Goal: Information Seeking & Learning: Check status

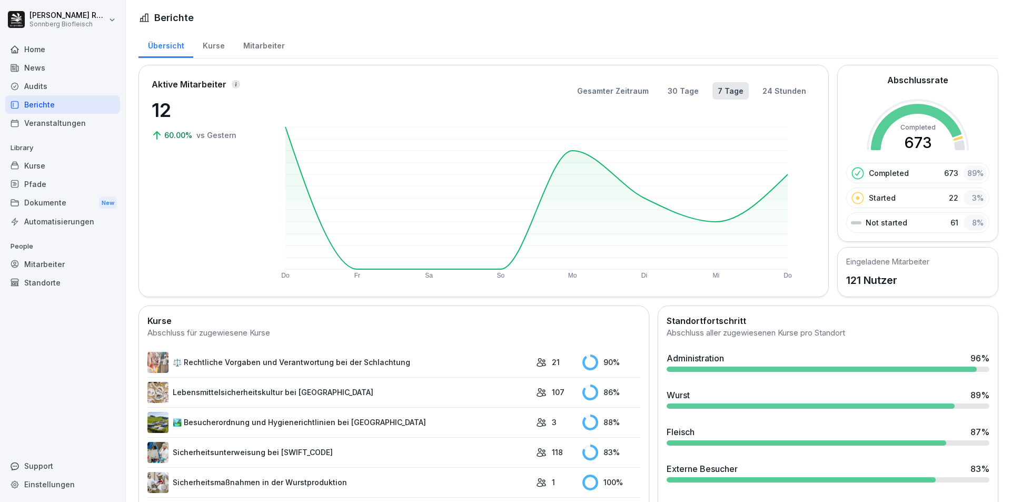
click at [225, 48] on div "Kurse" at bounding box center [213, 44] width 41 height 27
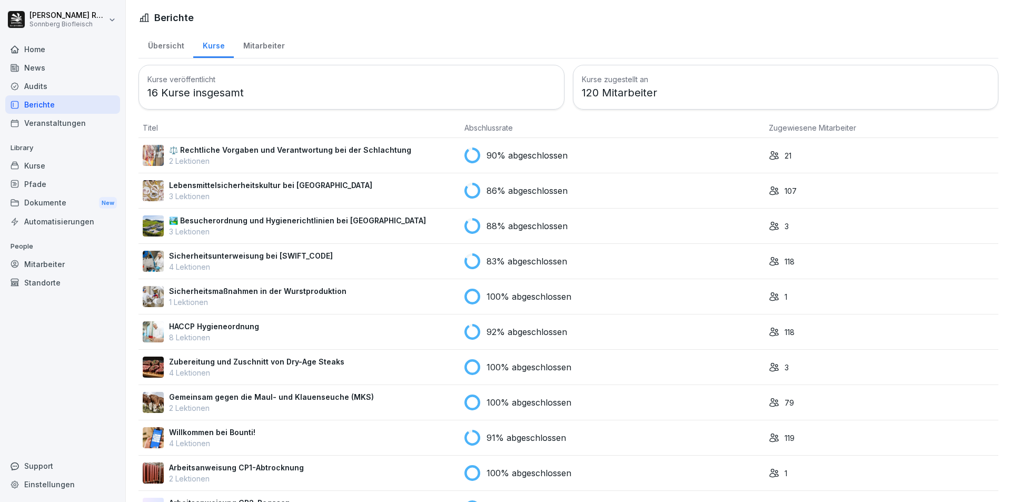
click at [261, 40] on div "Mitarbeiter" at bounding box center [264, 44] width 60 height 27
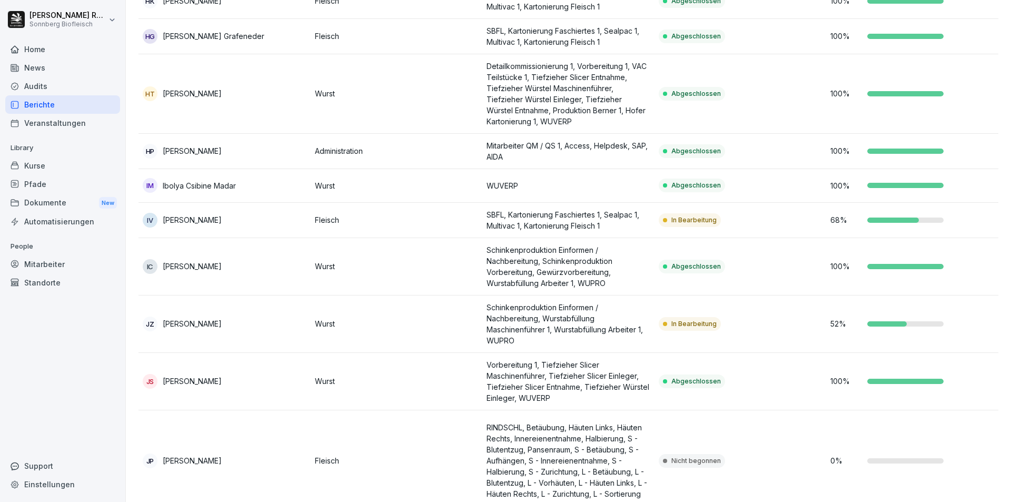
scroll to position [1737, 0]
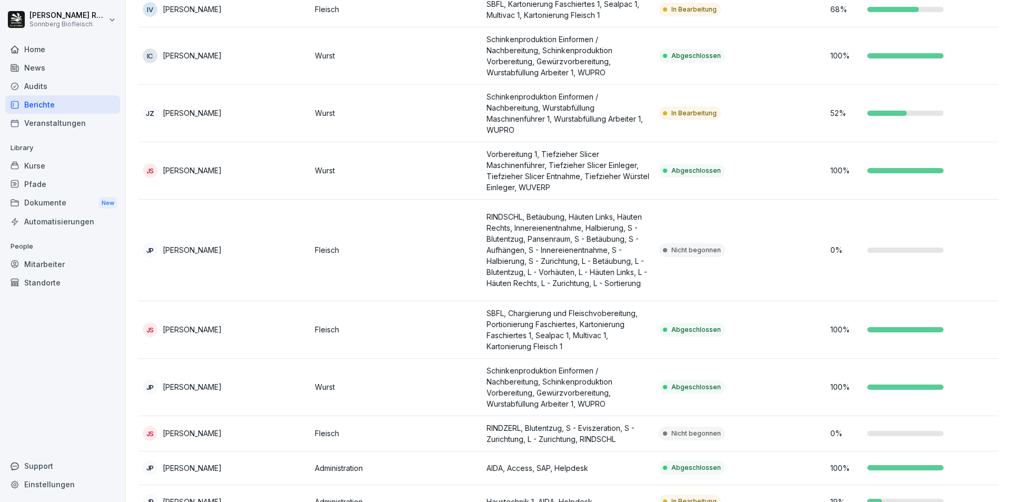
click at [671, 253] on p "Nicht begonnen" at bounding box center [695, 249] width 49 height 9
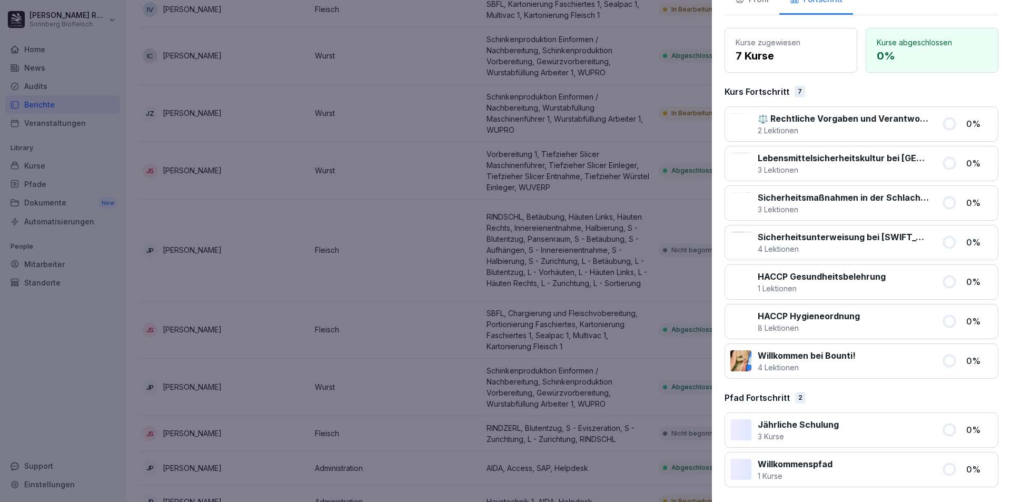
scroll to position [0, 0]
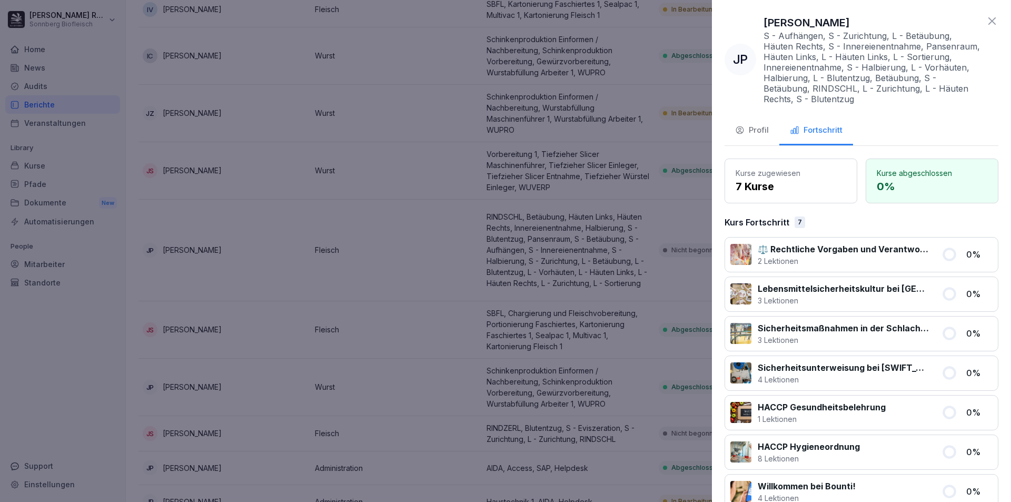
click at [986, 21] on icon at bounding box center [991, 21] width 13 height 13
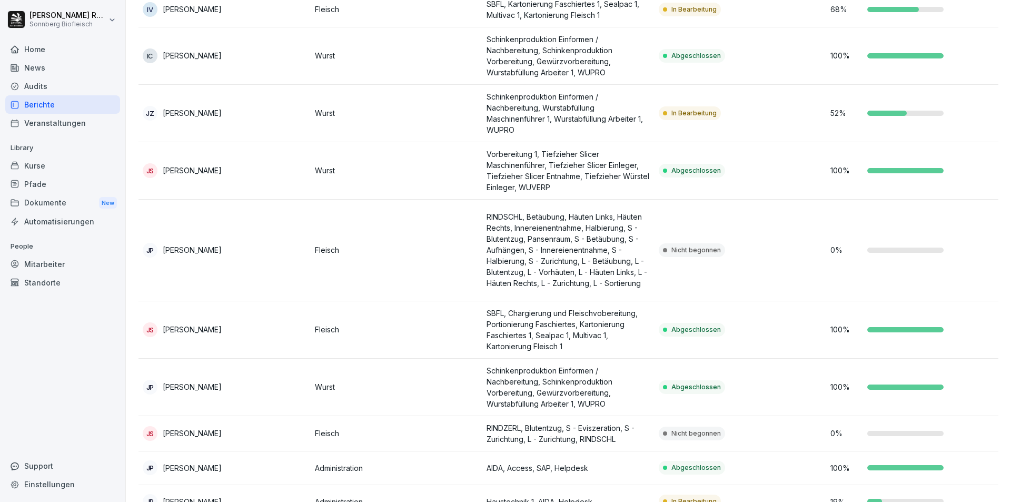
click at [836, 335] on p "100 %" at bounding box center [846, 329] width 32 height 11
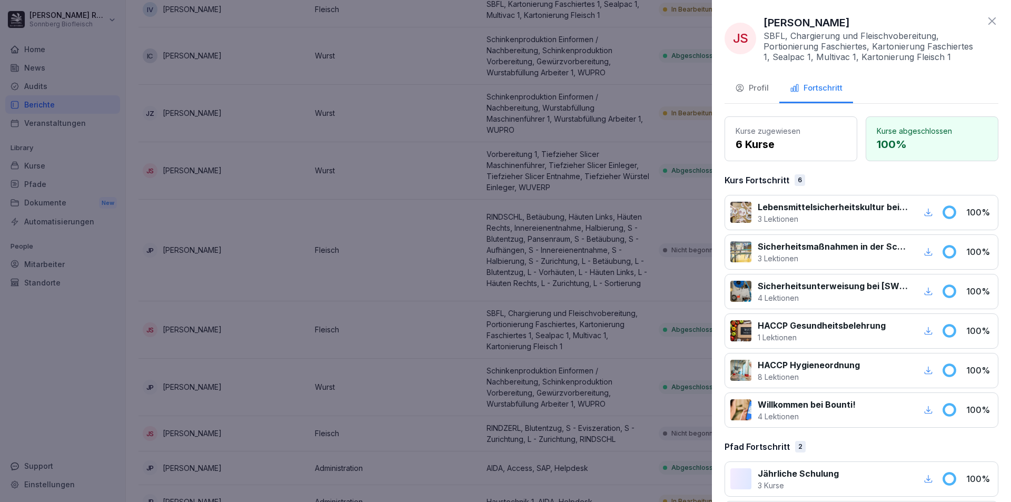
click at [985, 19] on icon at bounding box center [991, 21] width 13 height 13
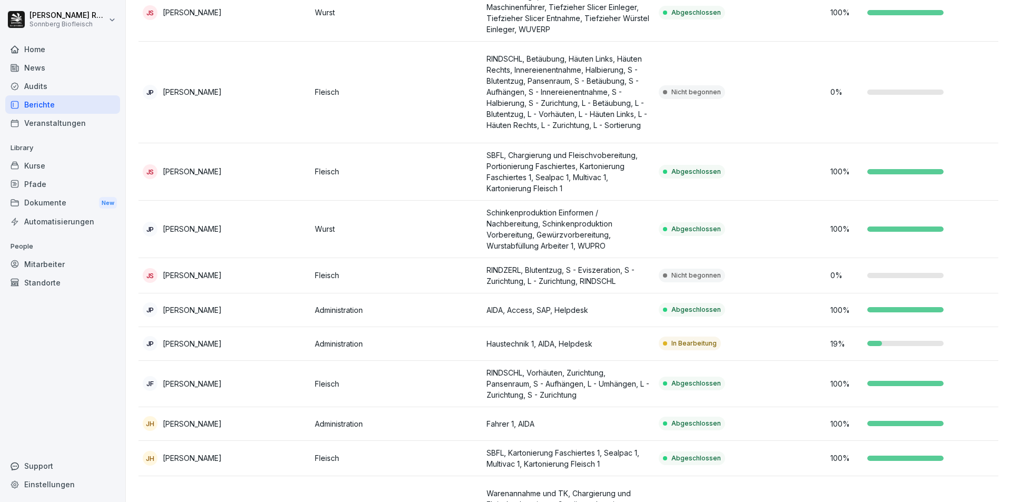
scroll to position [1948, 0]
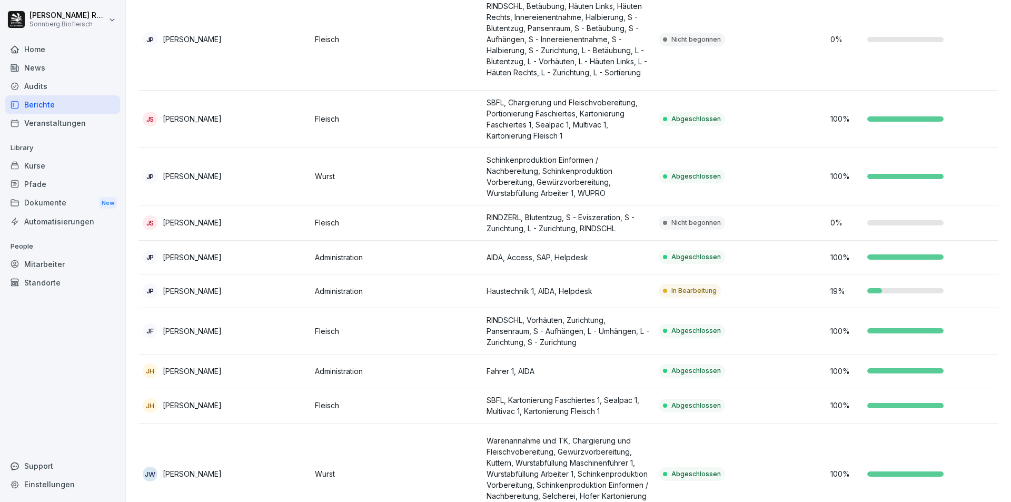
click at [781, 295] on td "In Bearbeitung" at bounding box center [740, 291] width 172 height 34
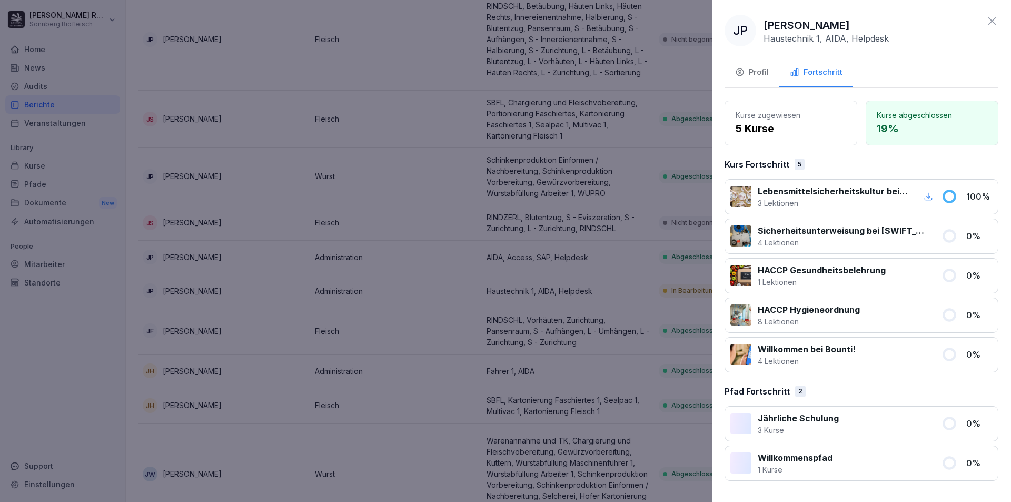
click at [992, 19] on icon at bounding box center [991, 21] width 13 height 13
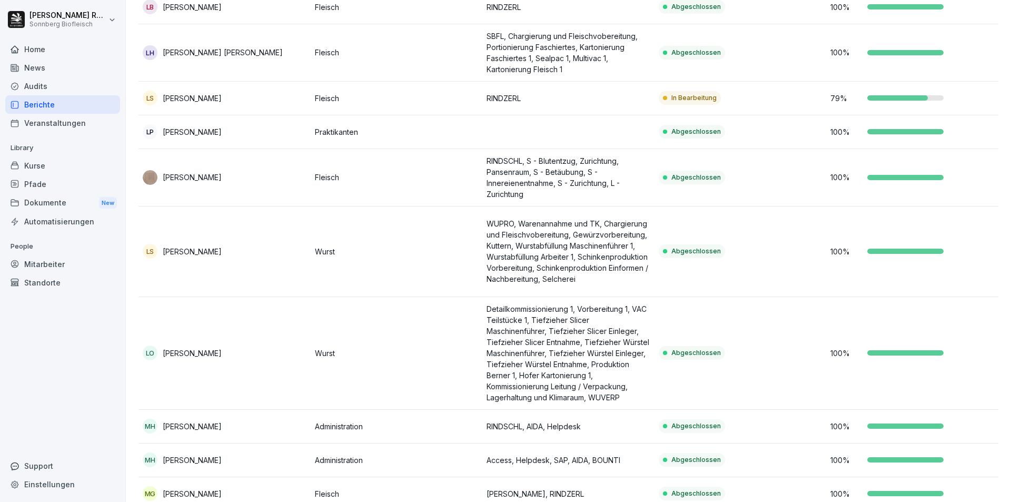
scroll to position [2481, 0]
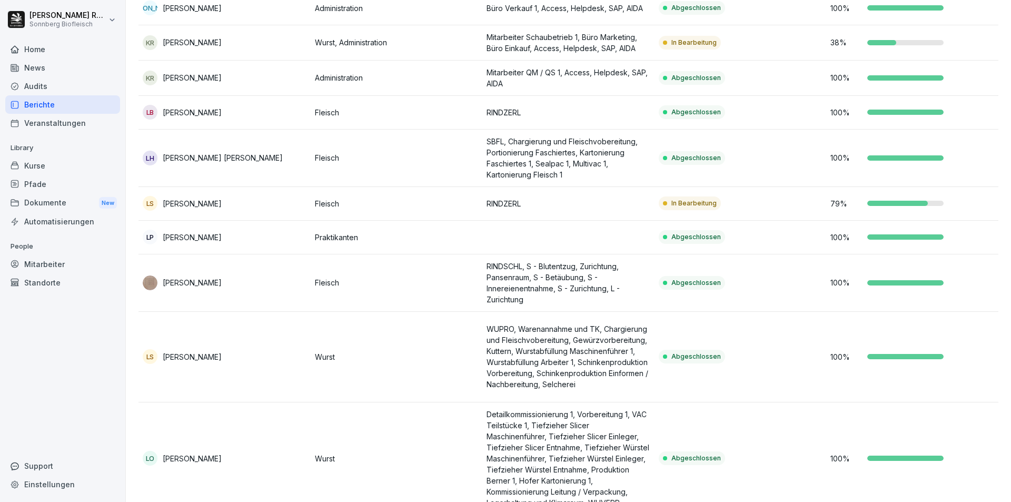
click at [857, 67] on td "100 %" at bounding box center [912, 78] width 172 height 35
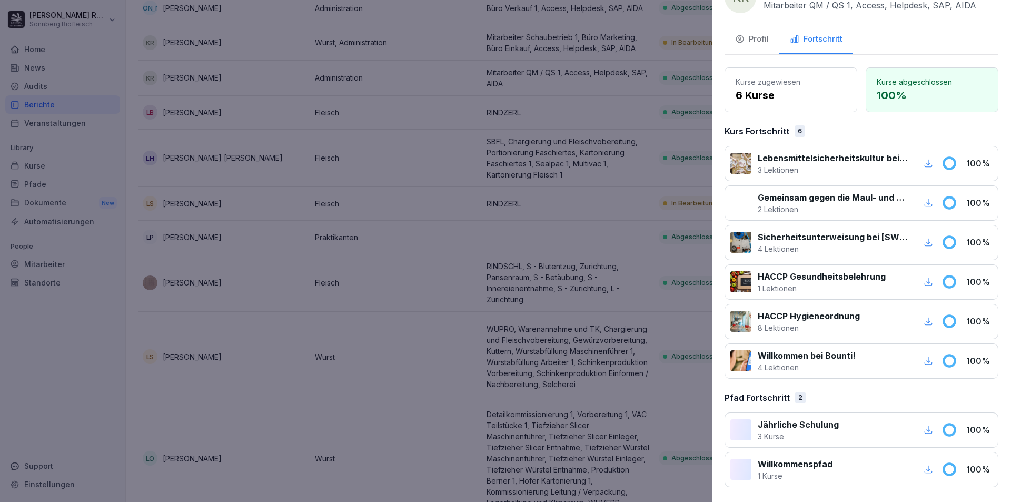
scroll to position [0, 0]
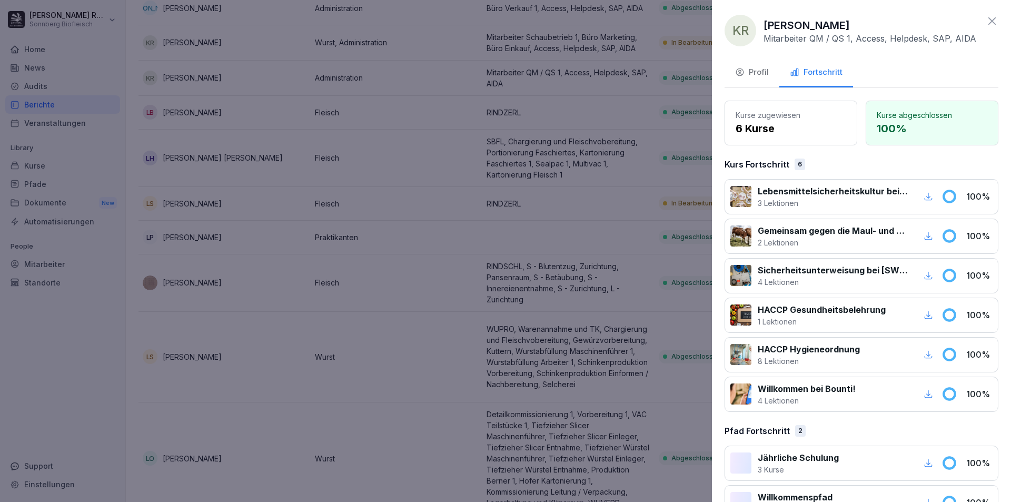
click at [755, 71] on div "Profil" at bounding box center [752, 72] width 34 height 12
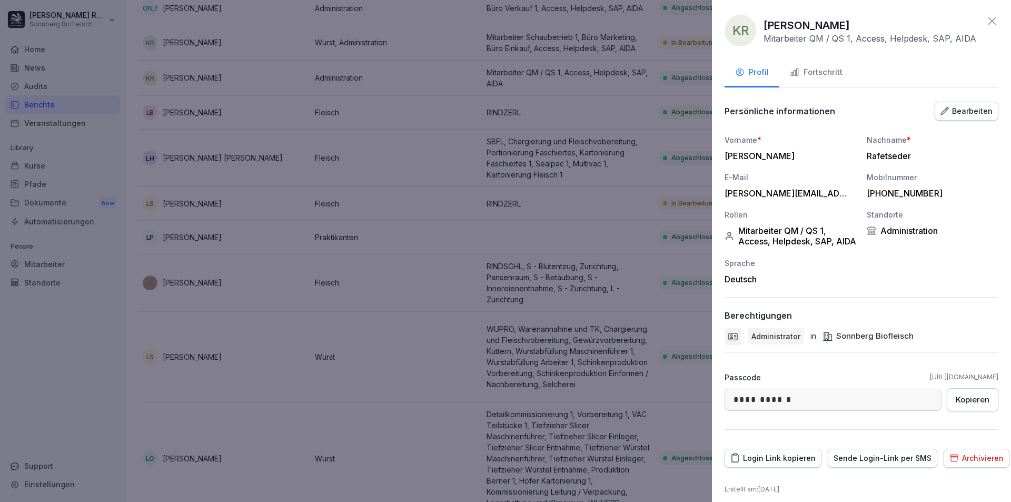
click at [985, 24] on icon at bounding box center [991, 21] width 13 height 13
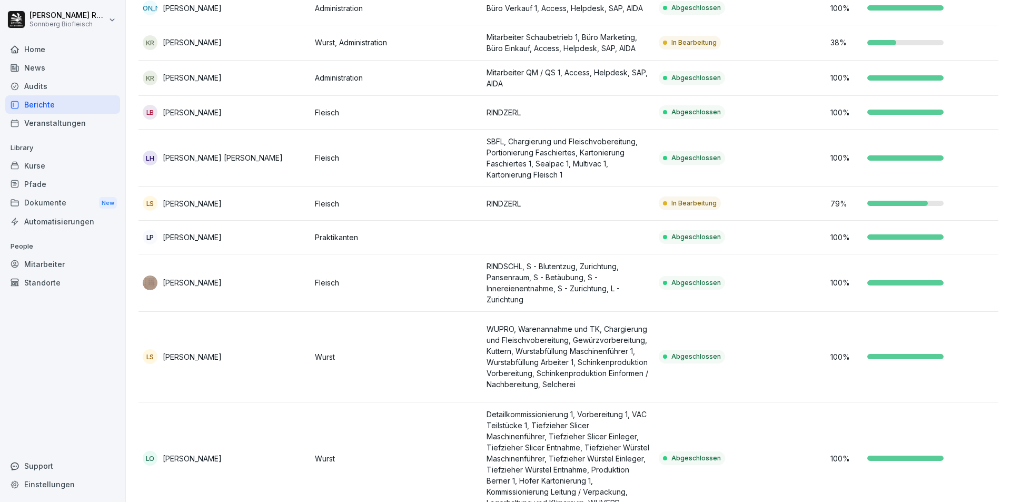
click at [830, 360] on p "100 %" at bounding box center [846, 356] width 32 height 11
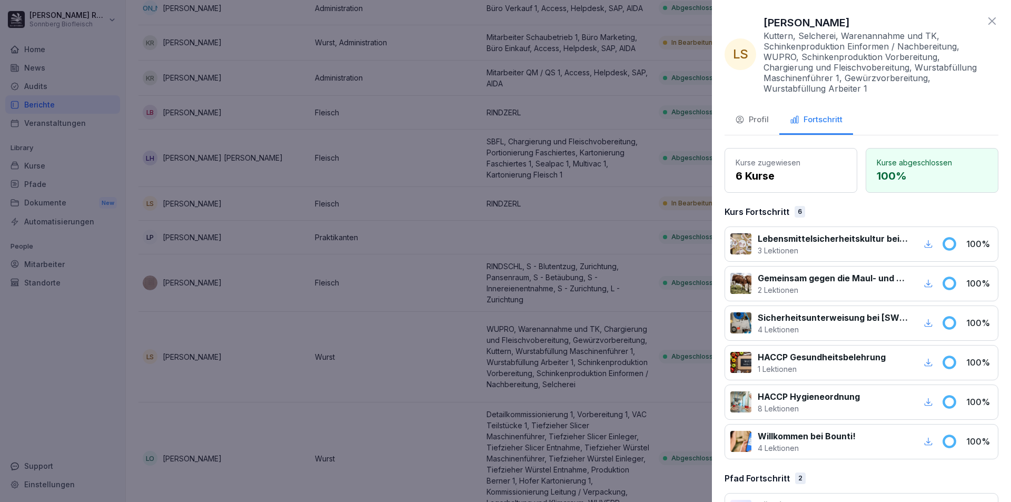
click at [777, 122] on button "Profil" at bounding box center [751, 120] width 55 height 28
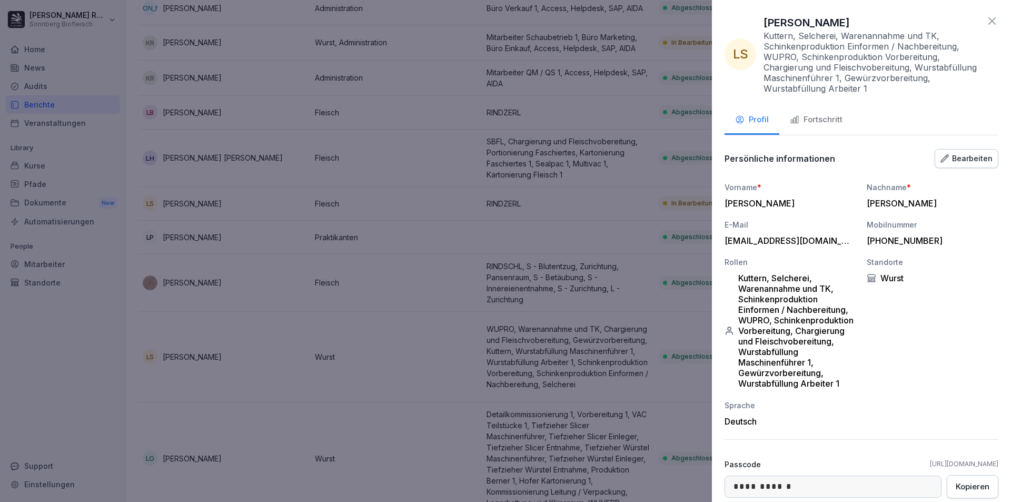
click at [988, 19] on icon at bounding box center [991, 20] width 7 height 7
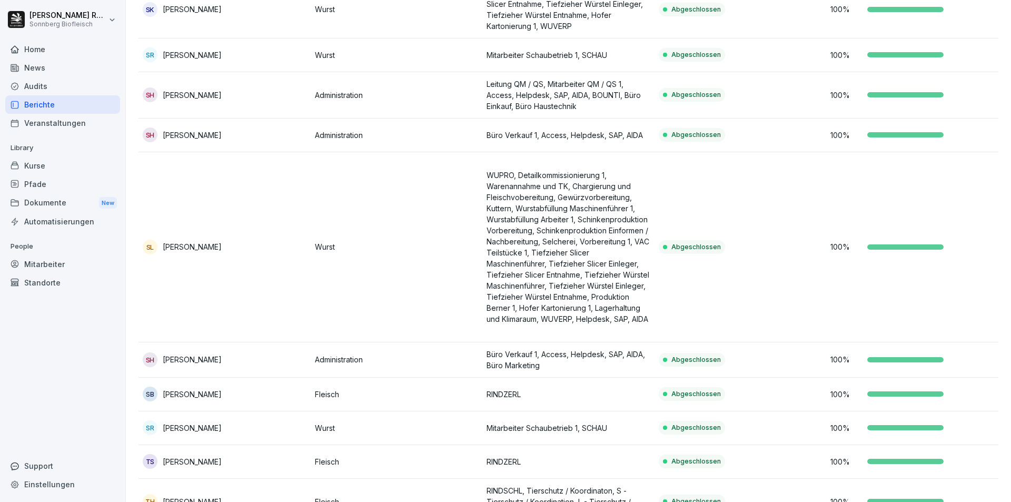
scroll to position [5113, 0]
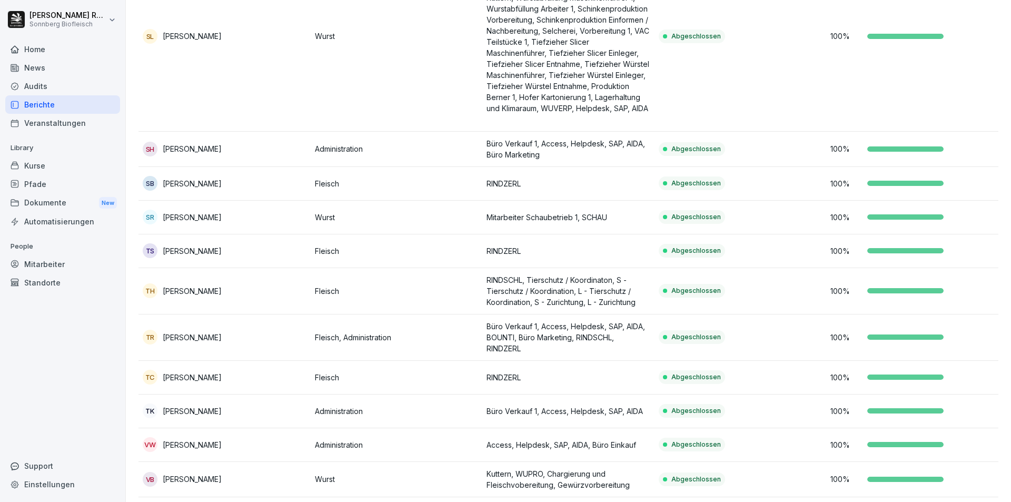
click at [873, 293] on div at bounding box center [905, 290] width 76 height 5
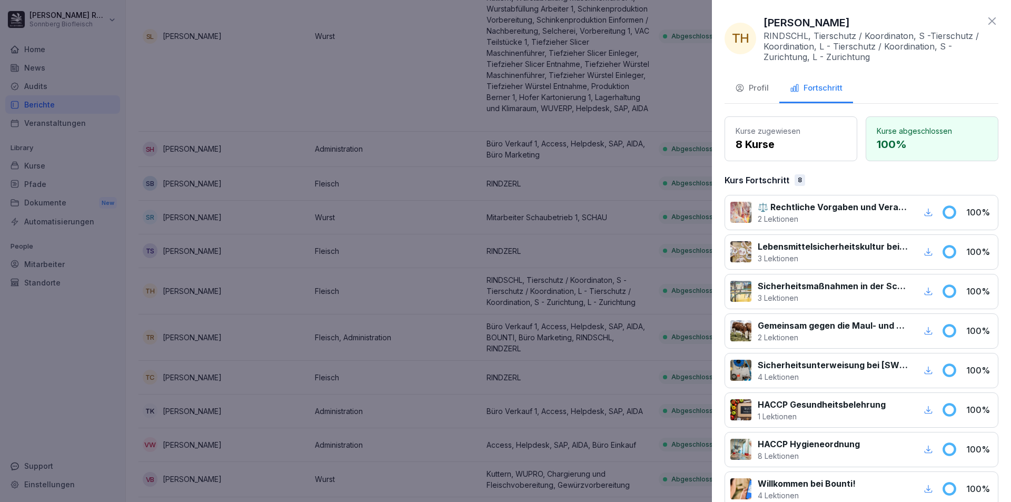
click at [754, 93] on div "Profil" at bounding box center [752, 88] width 34 height 12
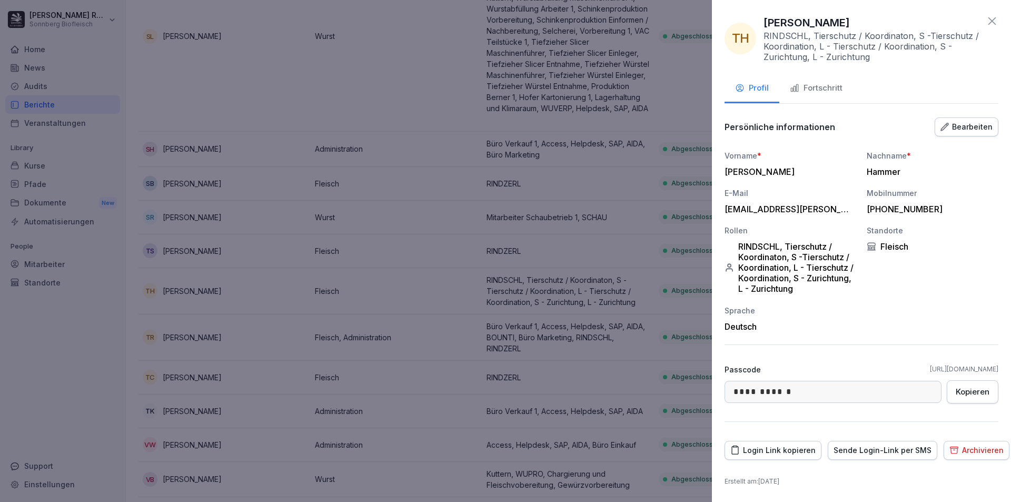
click at [987, 22] on icon at bounding box center [991, 21] width 13 height 13
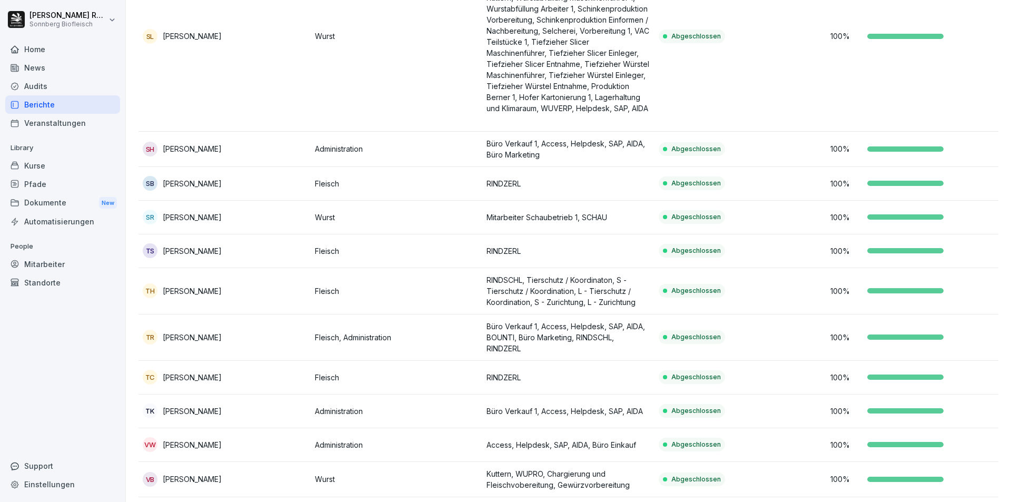
click at [296, 247] on div "TS [PERSON_NAME]" at bounding box center [225, 250] width 164 height 15
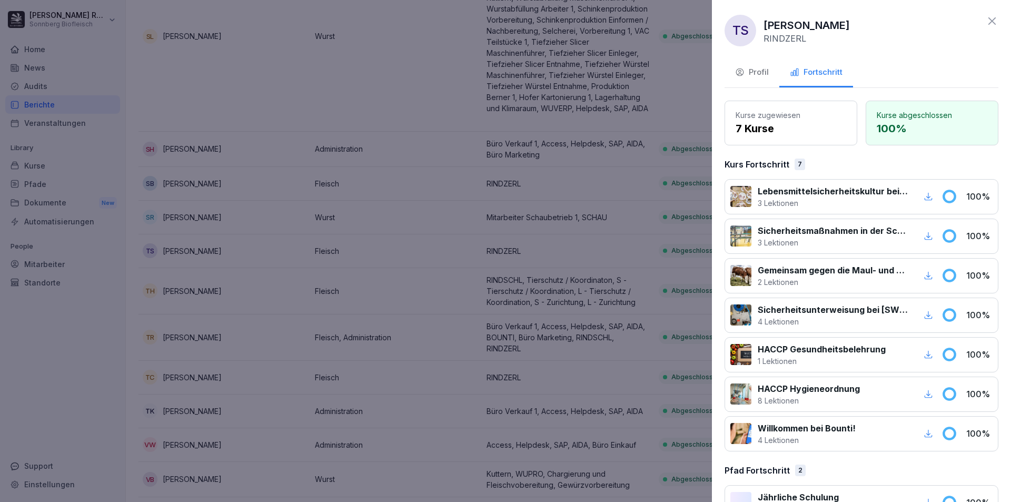
click at [755, 63] on button "Profil" at bounding box center [751, 73] width 55 height 28
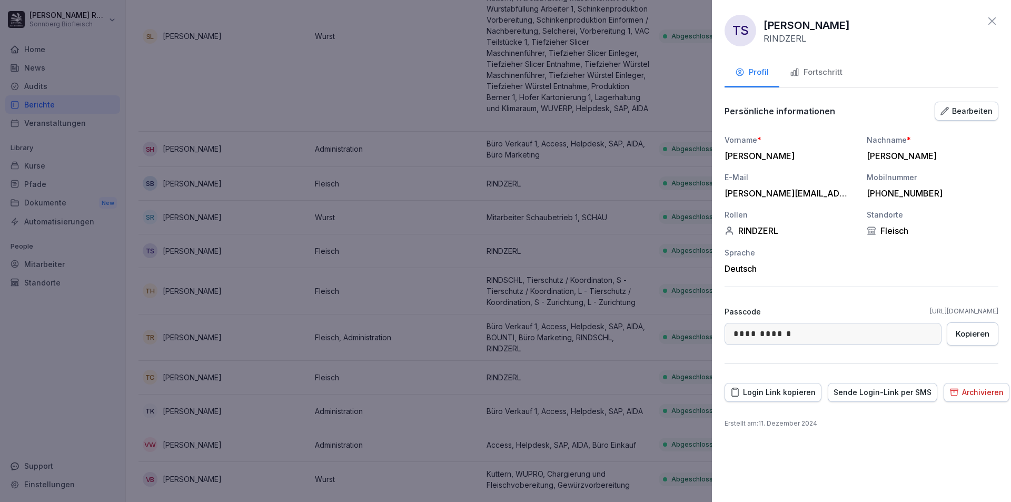
click at [991, 18] on icon at bounding box center [991, 21] width 13 height 13
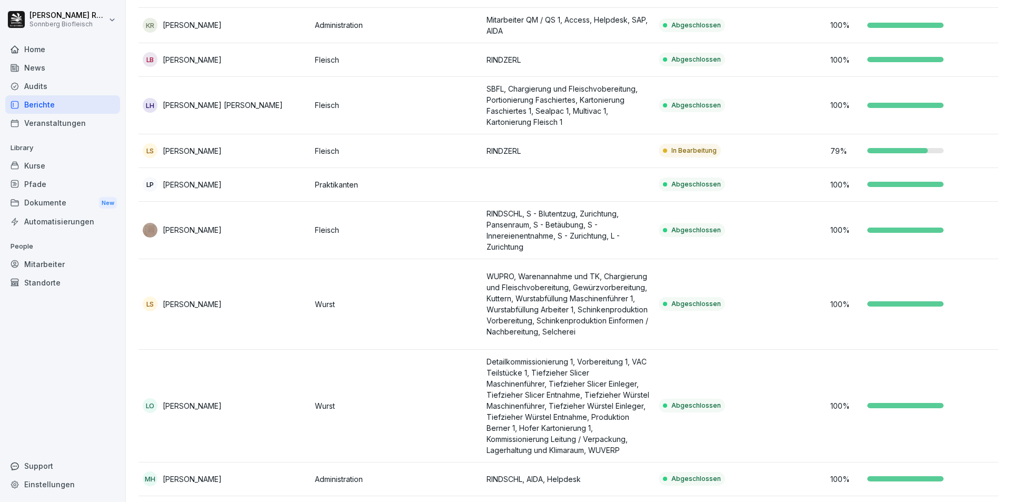
scroll to position [2323, 0]
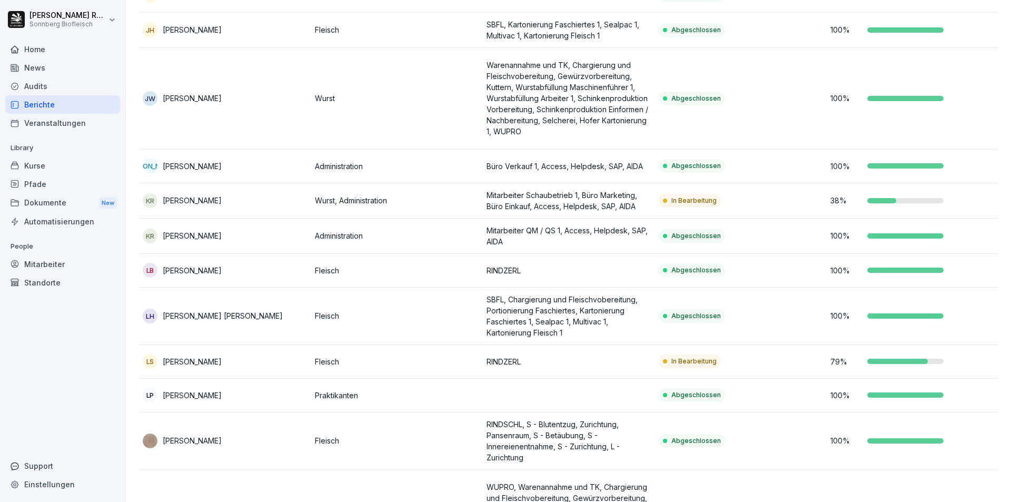
click at [855, 231] on td "100 %" at bounding box center [912, 235] width 172 height 35
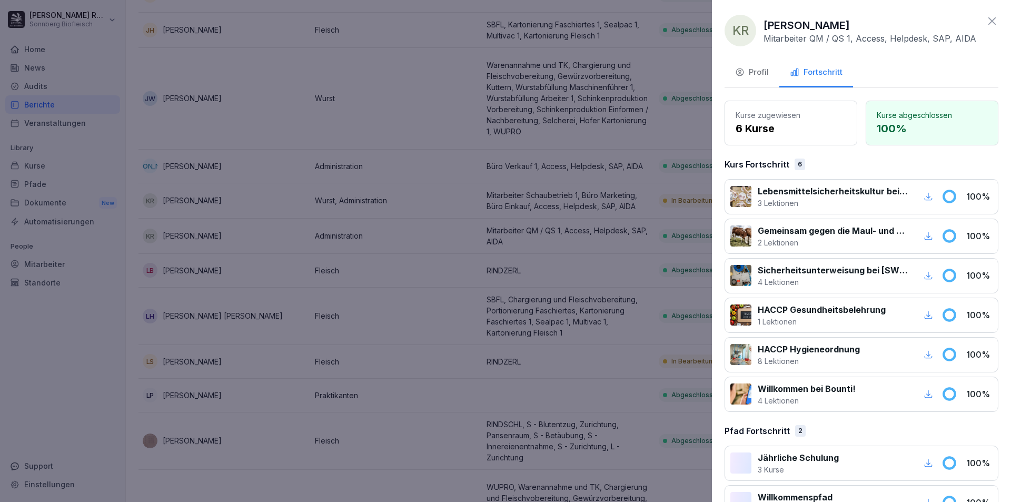
click at [754, 71] on div "Profil" at bounding box center [752, 72] width 34 height 12
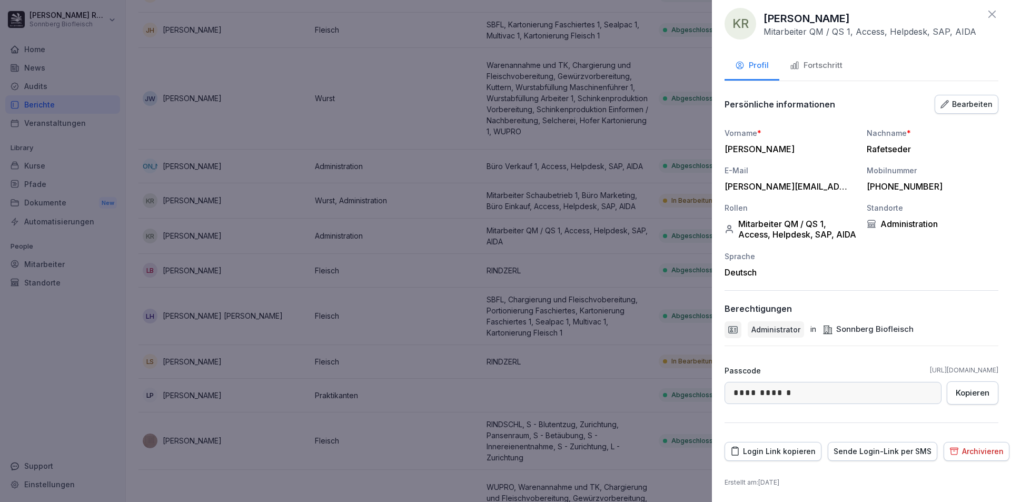
scroll to position [0, 0]
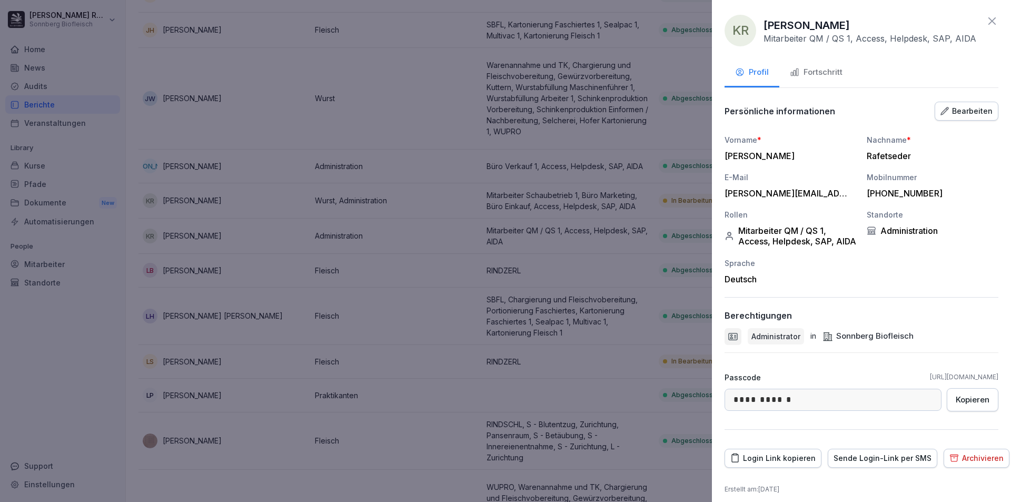
click at [988, 20] on icon at bounding box center [991, 20] width 7 height 7
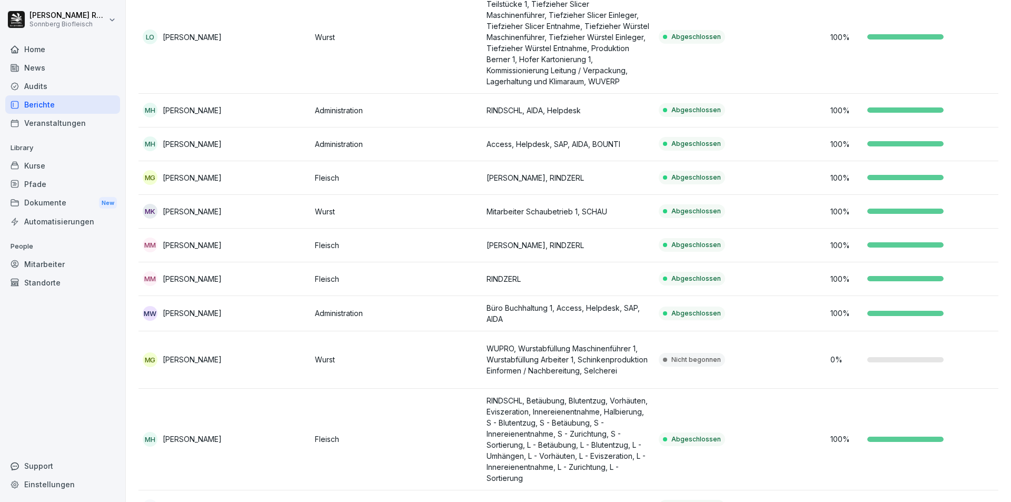
scroll to position [2955, 0]
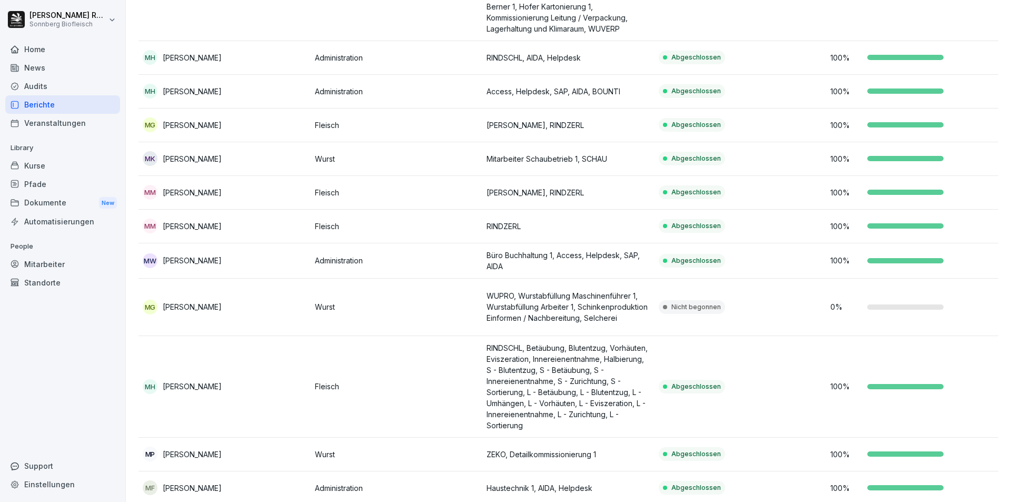
click at [844, 131] on p "100 %" at bounding box center [846, 124] width 32 height 11
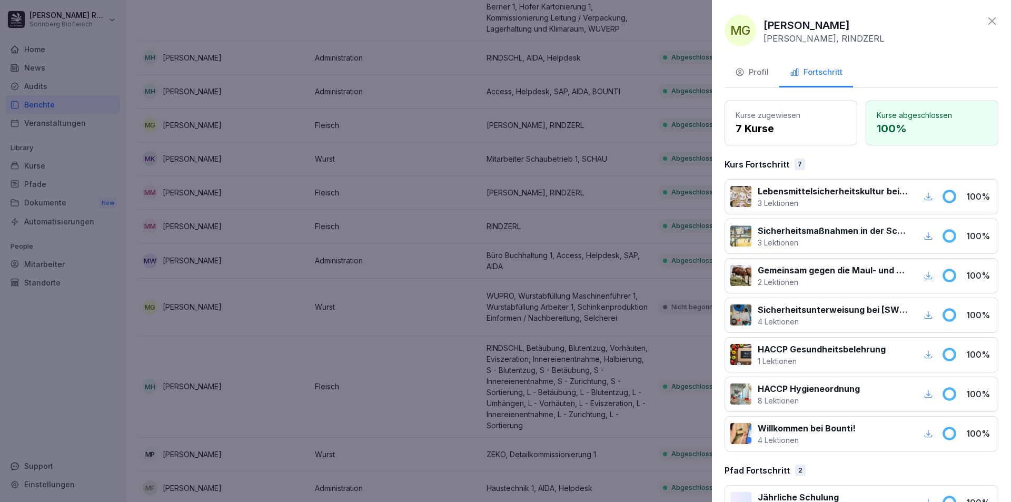
click at [736, 78] on button "Profil" at bounding box center [751, 73] width 55 height 28
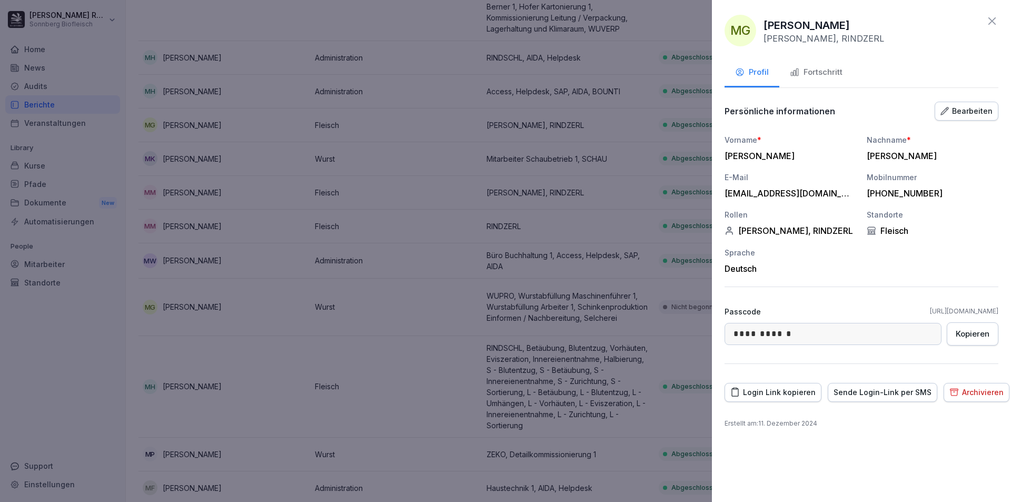
click at [811, 72] on div "Fortschritt" at bounding box center [816, 72] width 53 height 12
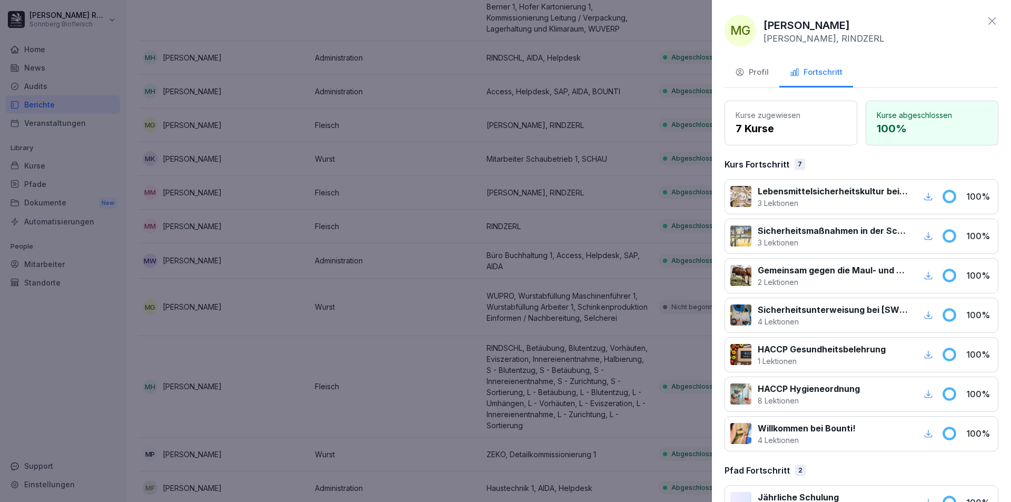
click at [981, 13] on div "MG [PERSON_NAME] [PERSON_NAME], RINDZERL Profil Fortschritt Kurse zugewiesen 7 …" at bounding box center [861, 251] width 299 height 502
click at [985, 18] on icon at bounding box center [991, 21] width 13 height 13
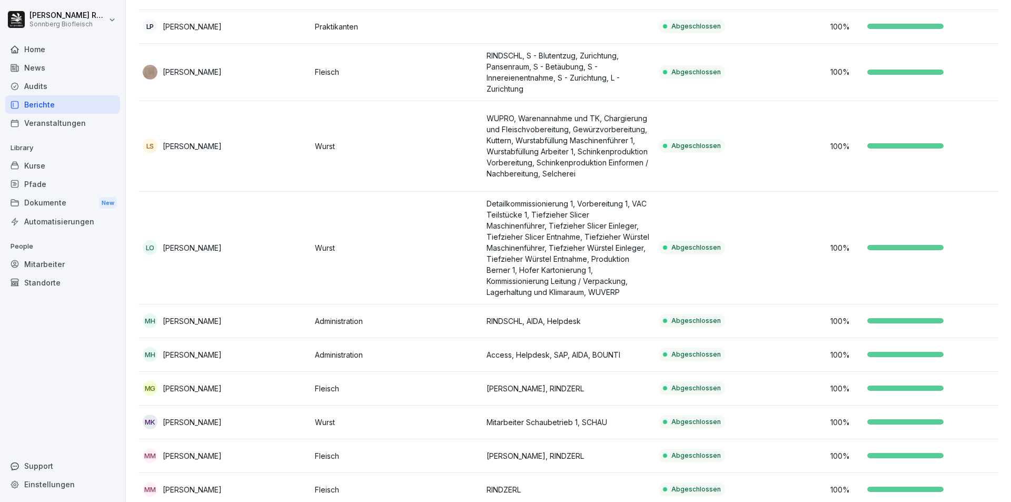
scroll to position [2428, 0]
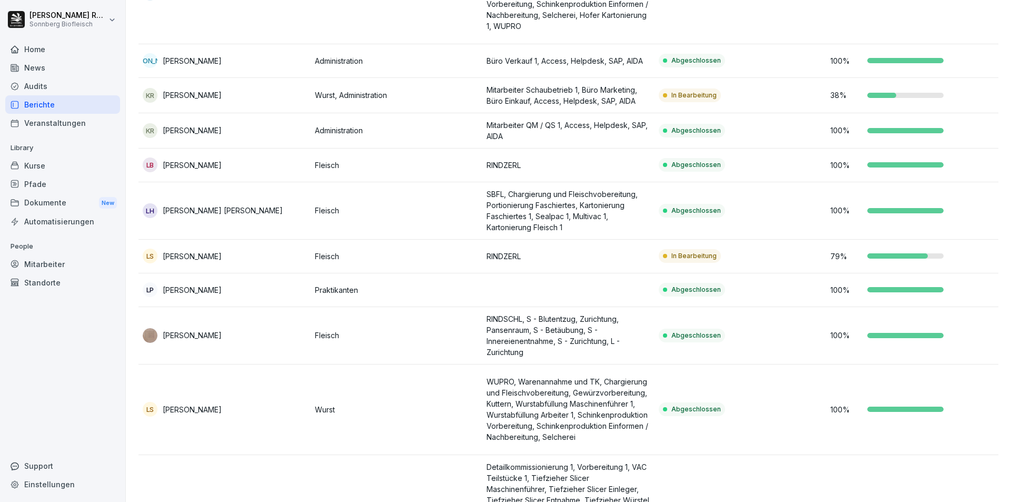
click at [47, 49] on div "Home" at bounding box center [62, 49] width 115 height 18
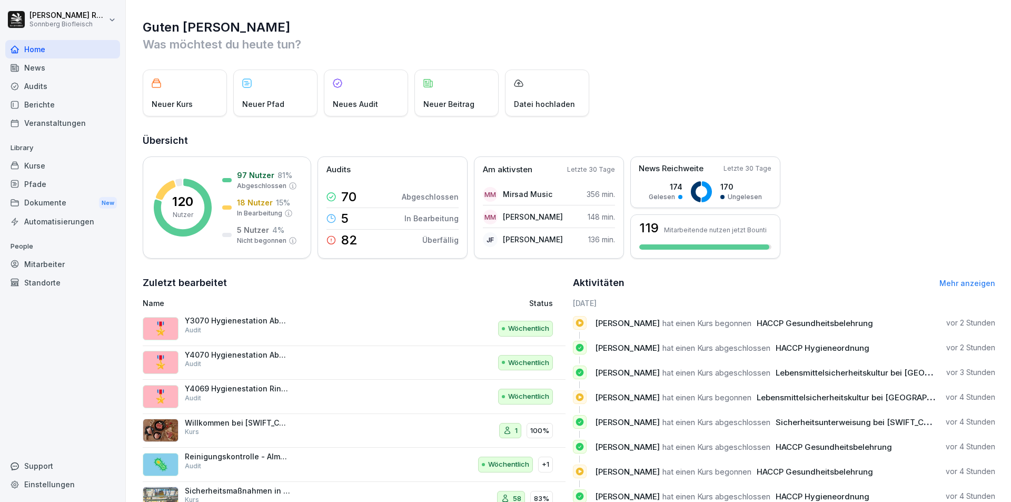
click at [53, 263] on div "Mitarbeiter" at bounding box center [62, 264] width 115 height 18
